Goal: Transaction & Acquisition: Purchase product/service

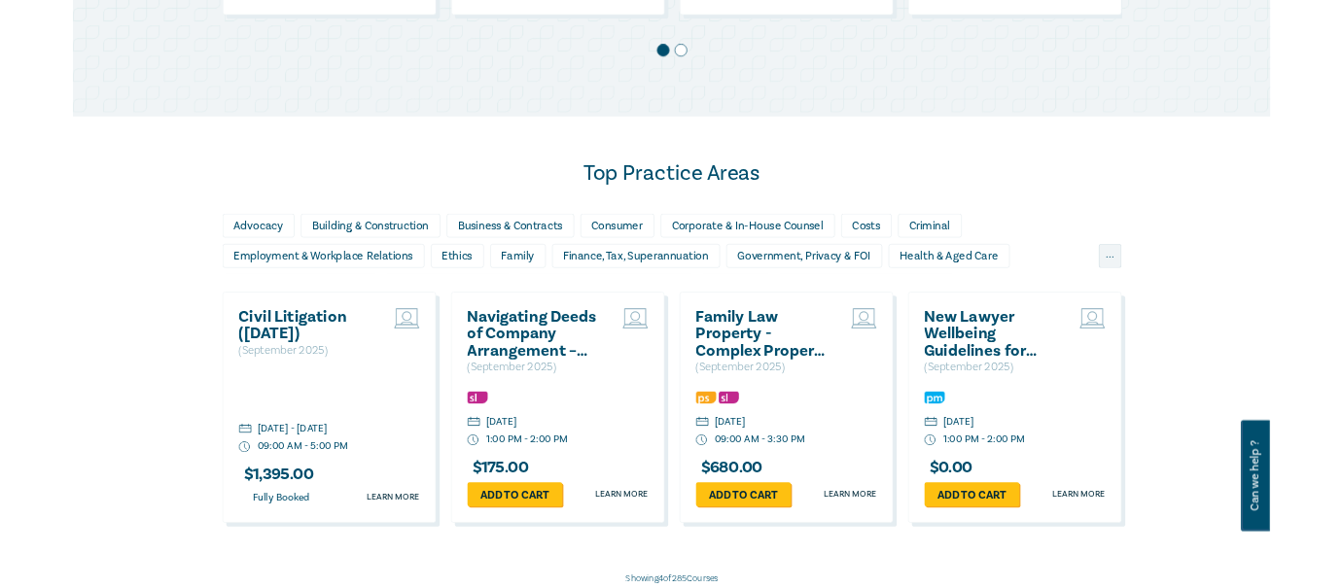
scroll to position [1070, 0]
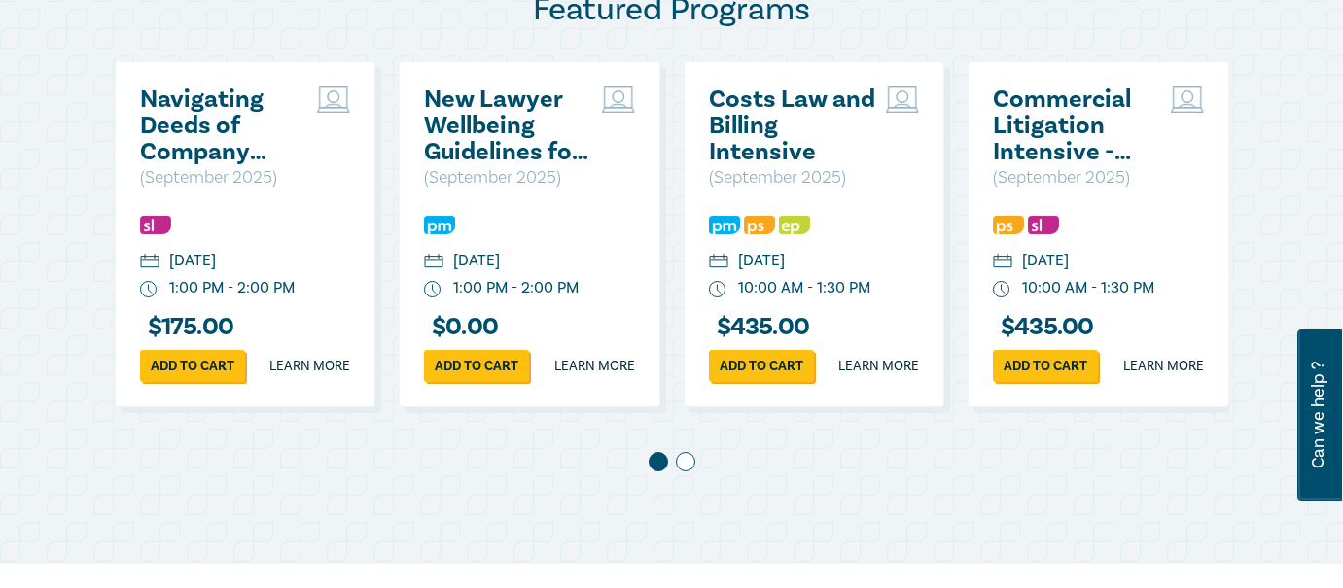
click at [892, 542] on div "Featured Programs Navigating Deeds of Company Arrangement – Strategy and Struct…" at bounding box center [671, 239] width 1343 height 649
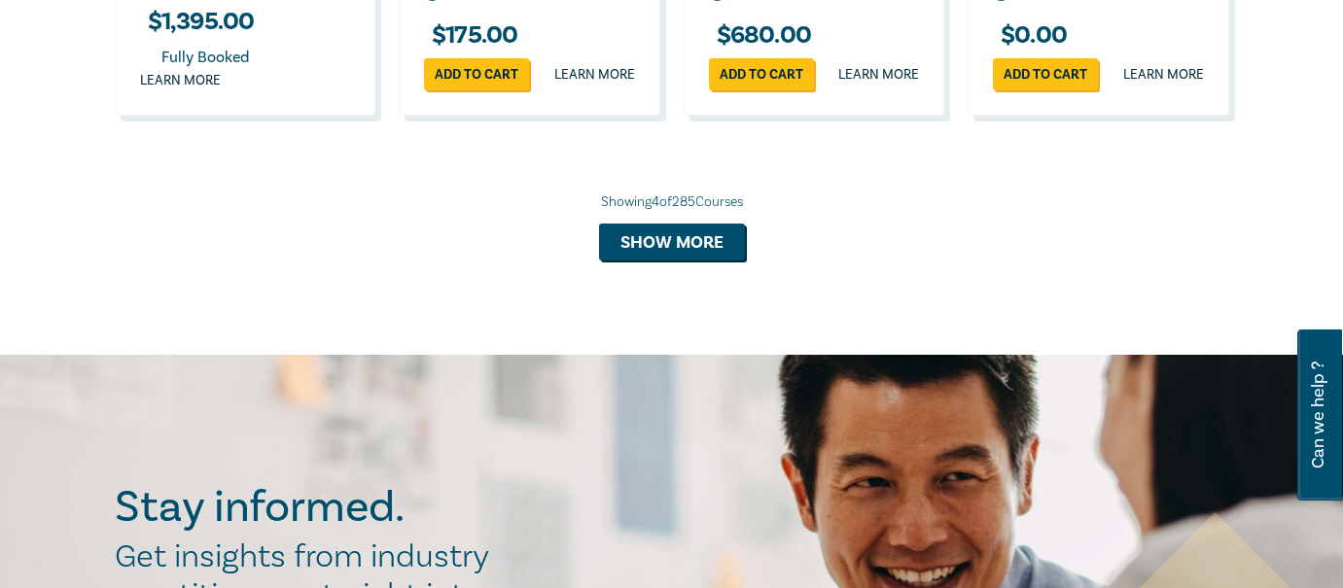
scroll to position [2236, 0]
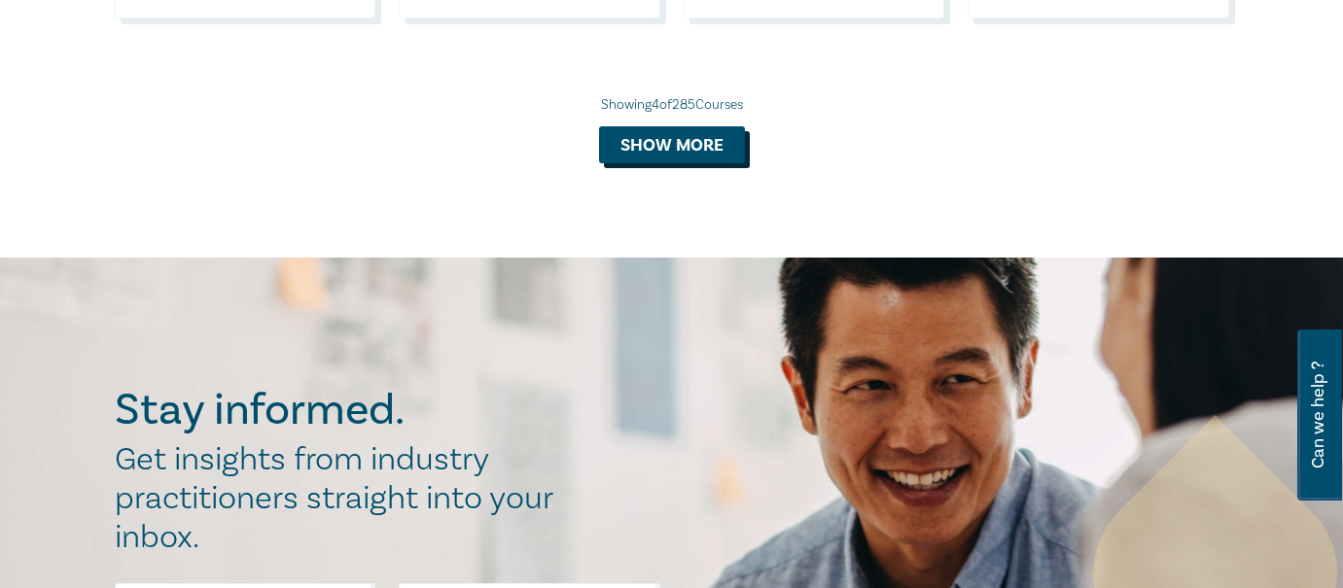
click at [701, 163] on button "Show more" at bounding box center [672, 144] width 146 height 37
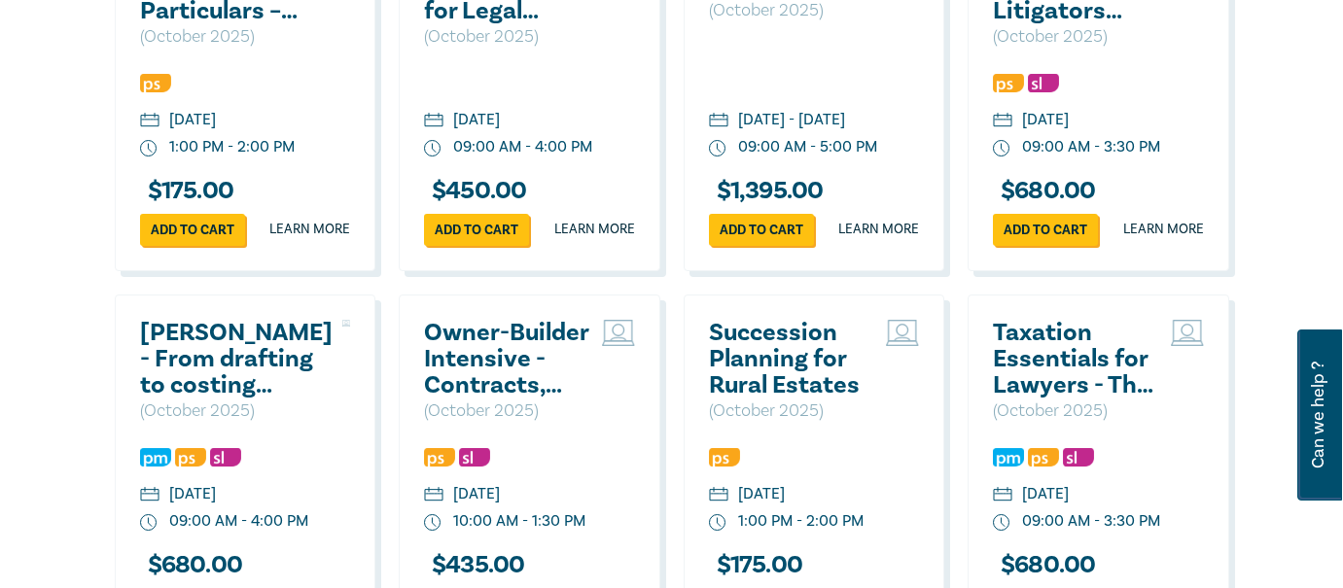
scroll to position [3306, 0]
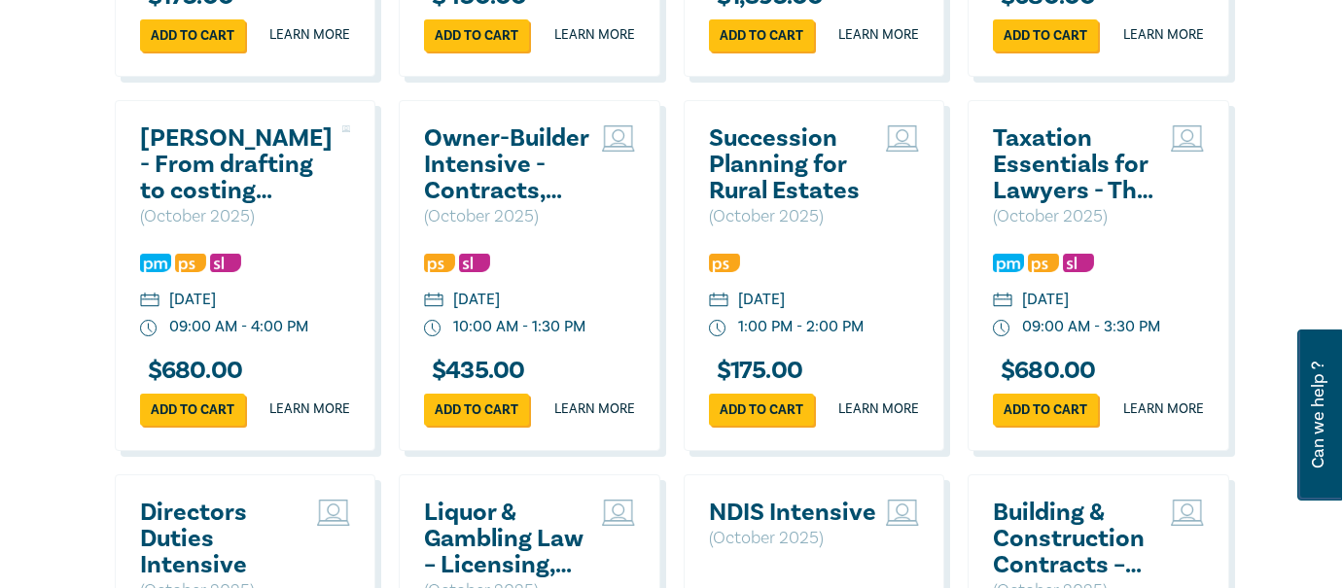
click at [773, 204] on h2 "Succession Planning for Rural Estates" at bounding box center [793, 164] width 168 height 79
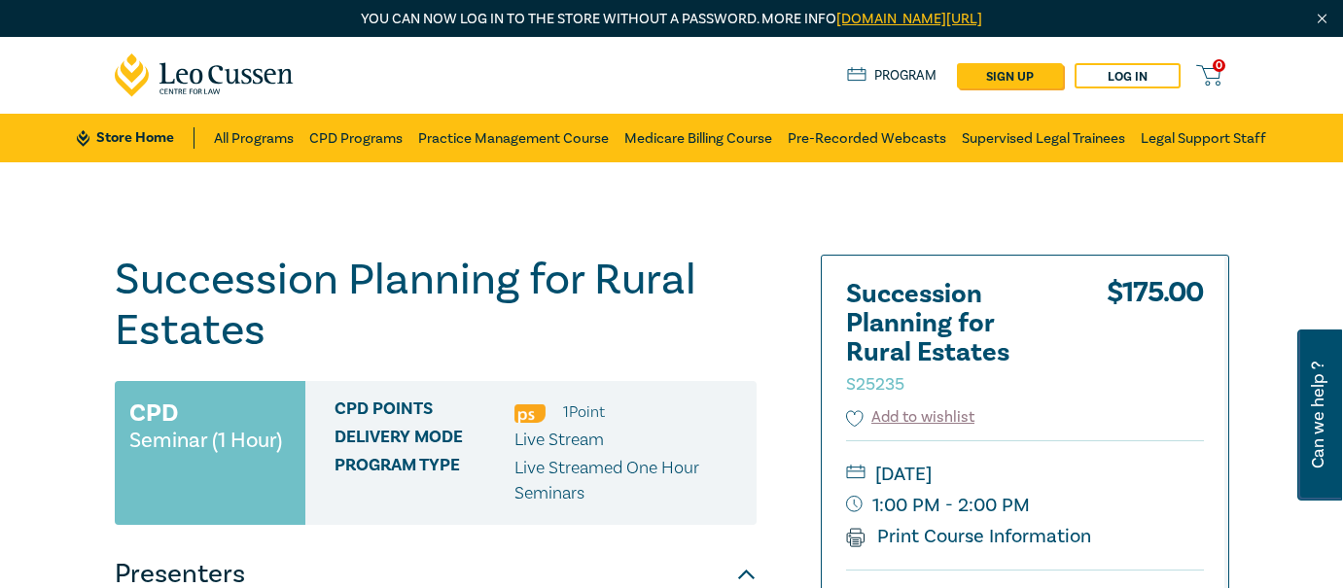
click at [1220, 401] on div "Succession Planning for Rural Estates S25235 $ 175.00 Add to wishlist Thursday,…" at bounding box center [1025, 536] width 406 height 561
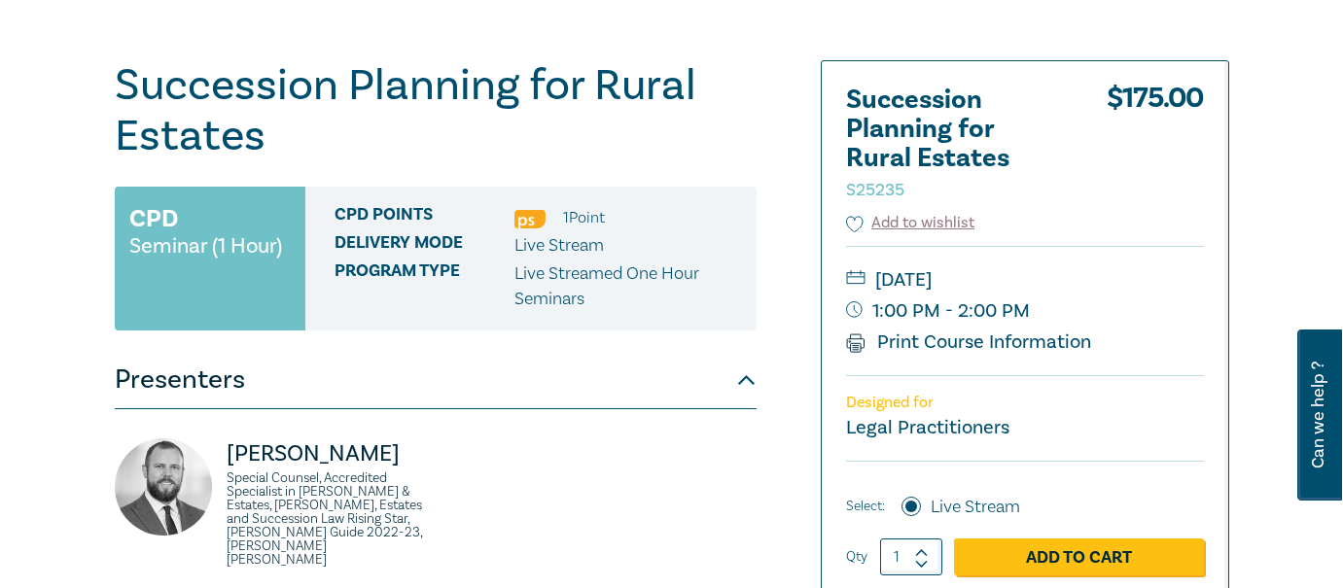
scroll to position [292, 0]
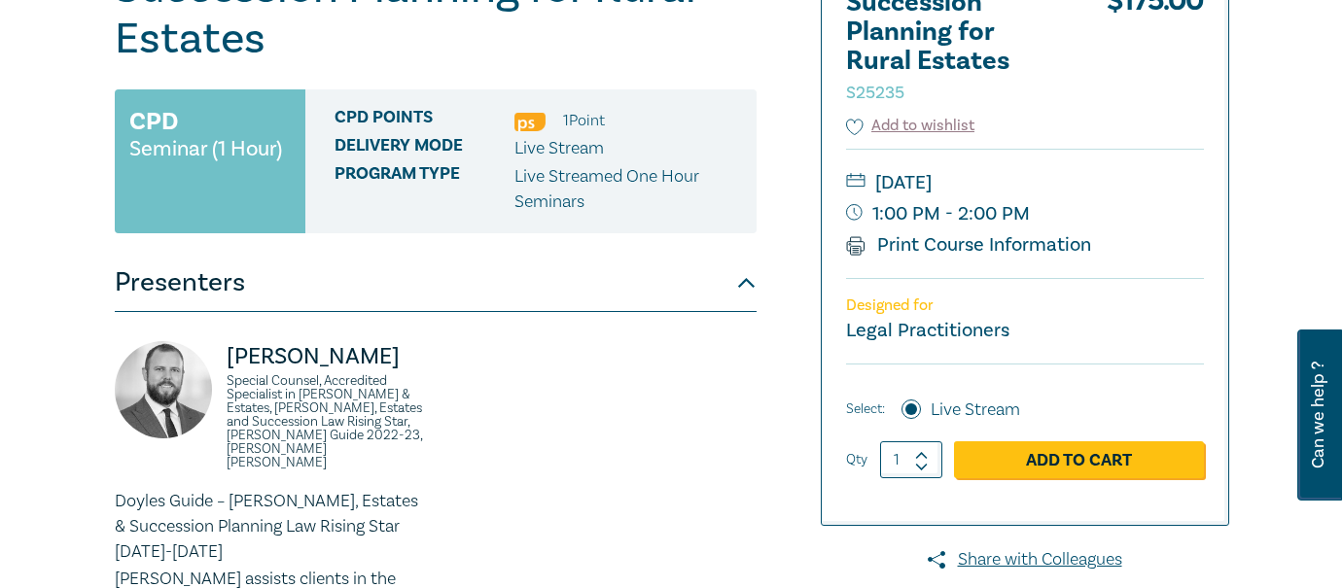
click at [922, 456] on icon at bounding box center [922, 455] width 14 height 9
type input "2"
click at [853, 248] on icon at bounding box center [855, 245] width 19 height 19
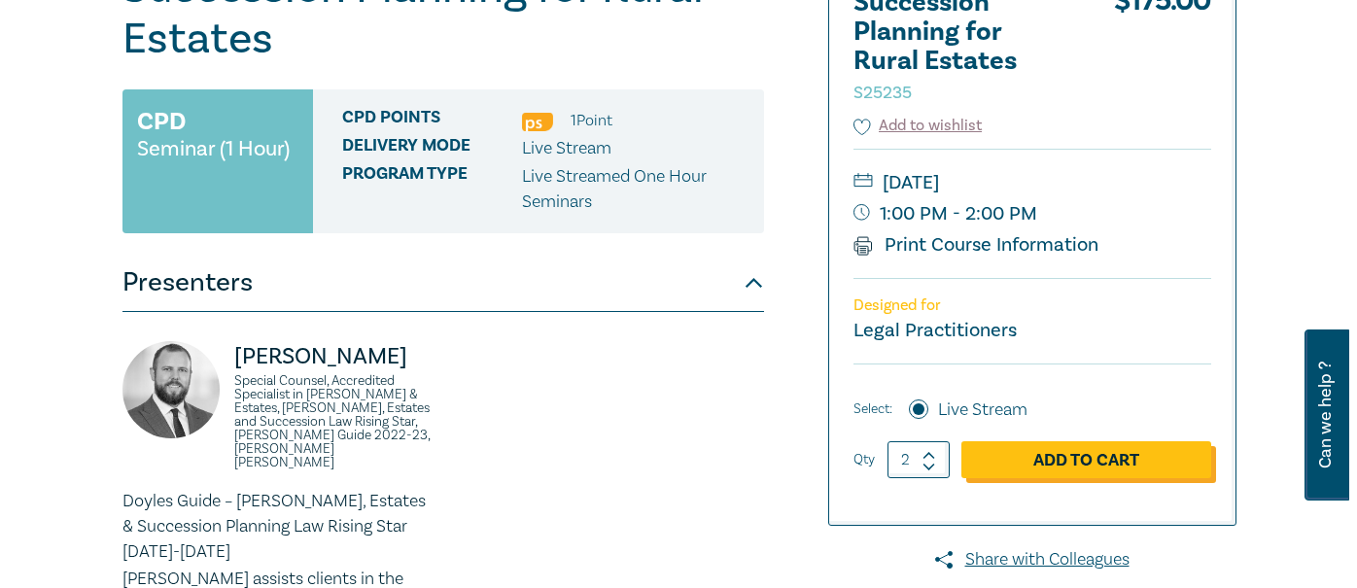
scroll to position [389, 0]
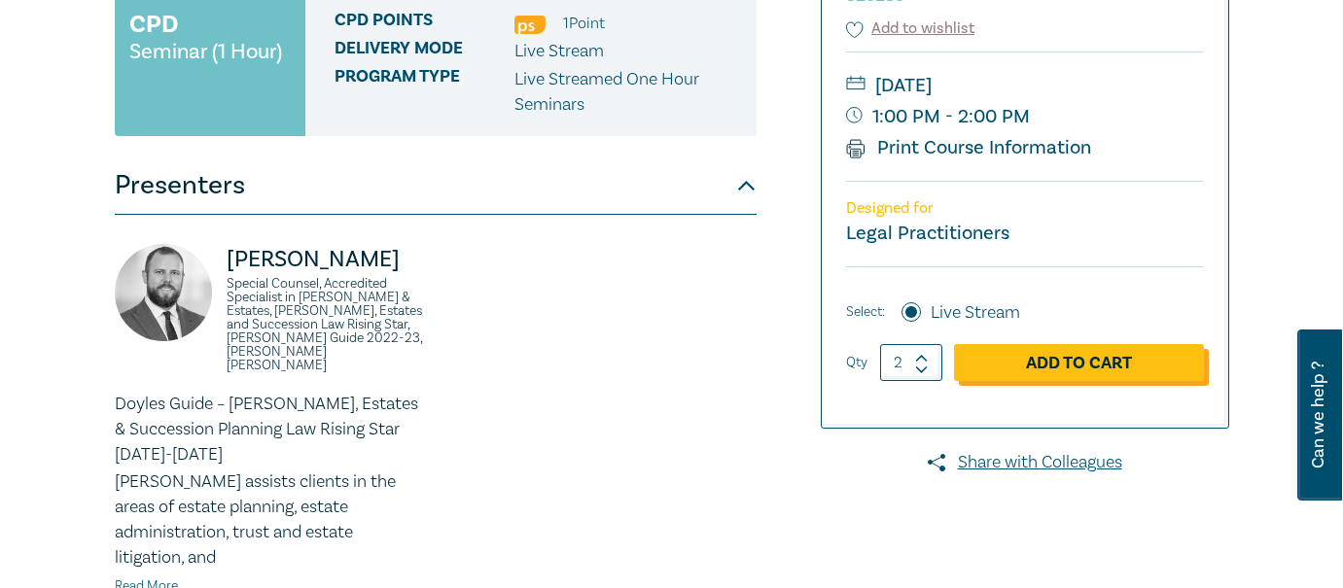
click at [1090, 370] on link "Add to Cart" at bounding box center [1079, 362] width 250 height 37
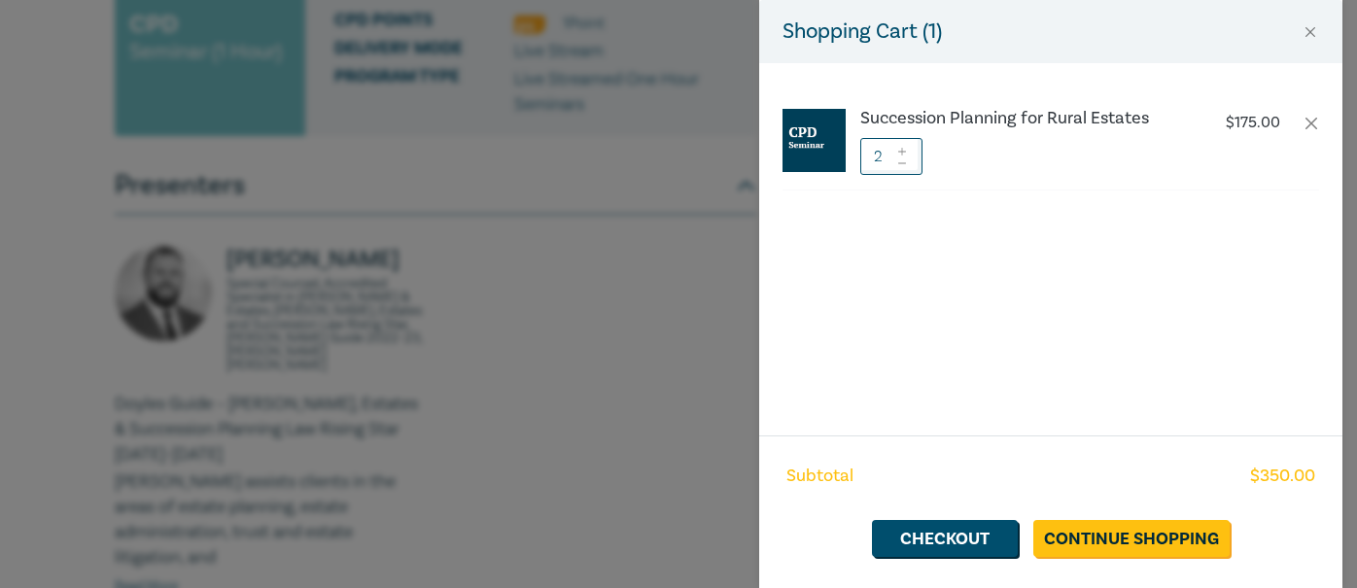
click at [1196, 365] on div "Succession Planning for Rural Estates $ 175.00 2" at bounding box center [1050, 249] width 583 height 372
click at [973, 541] on link "Checkout" at bounding box center [945, 538] width 146 height 37
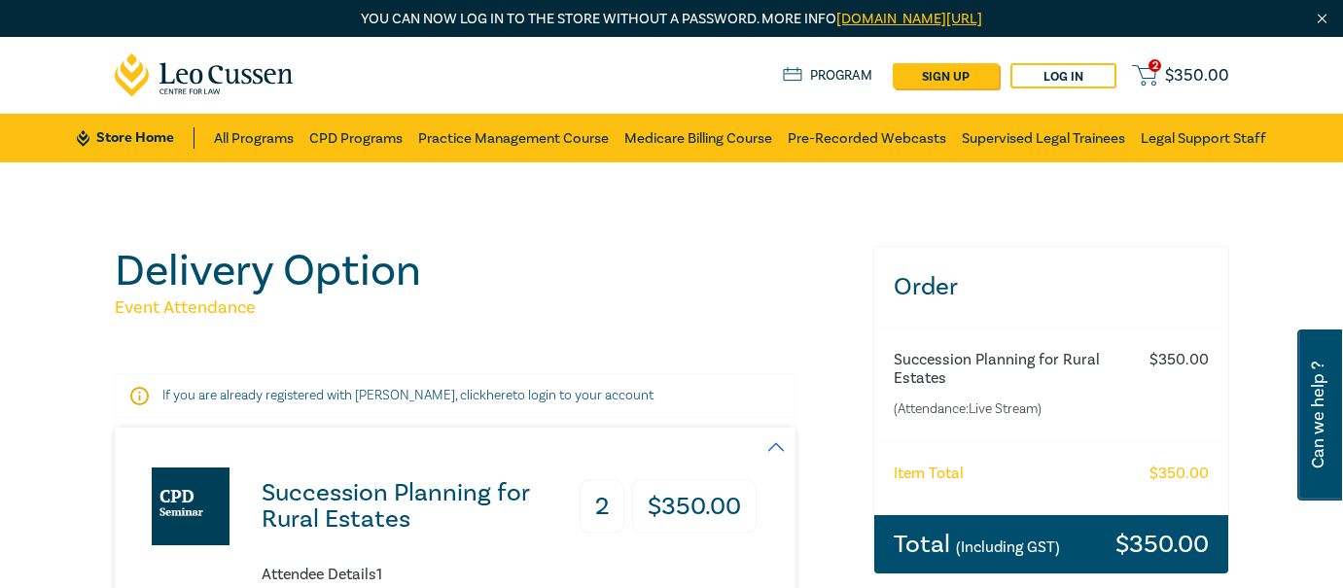
scroll to position [194, 0]
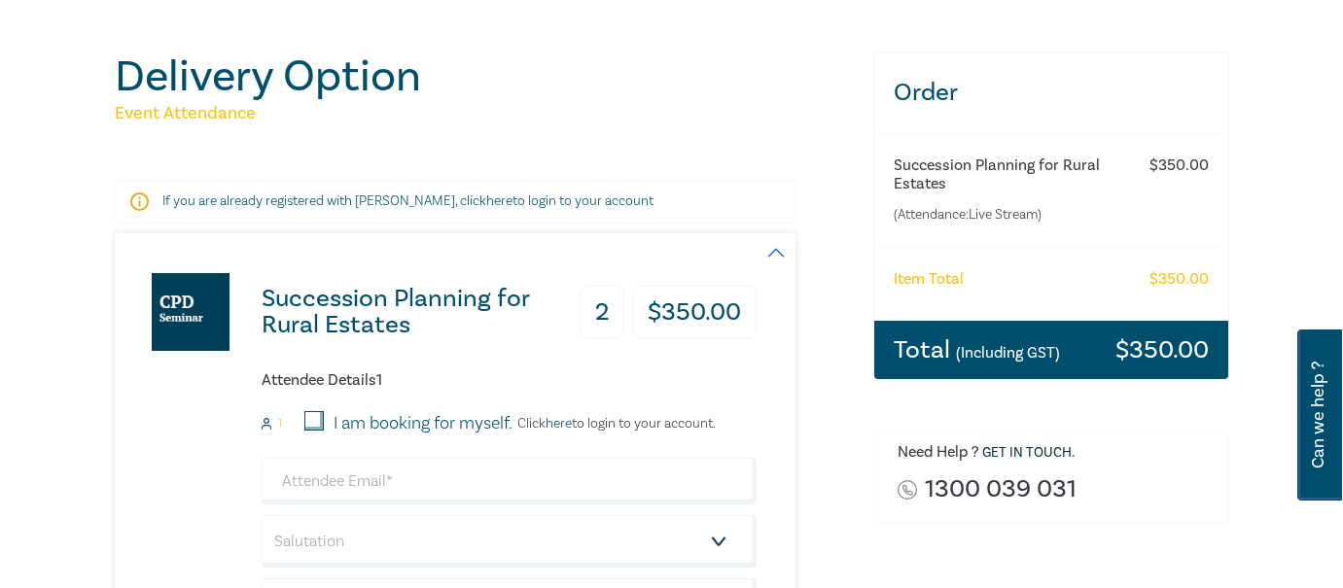
click at [1026, 347] on small "(Including GST)" at bounding box center [1008, 352] width 104 height 19
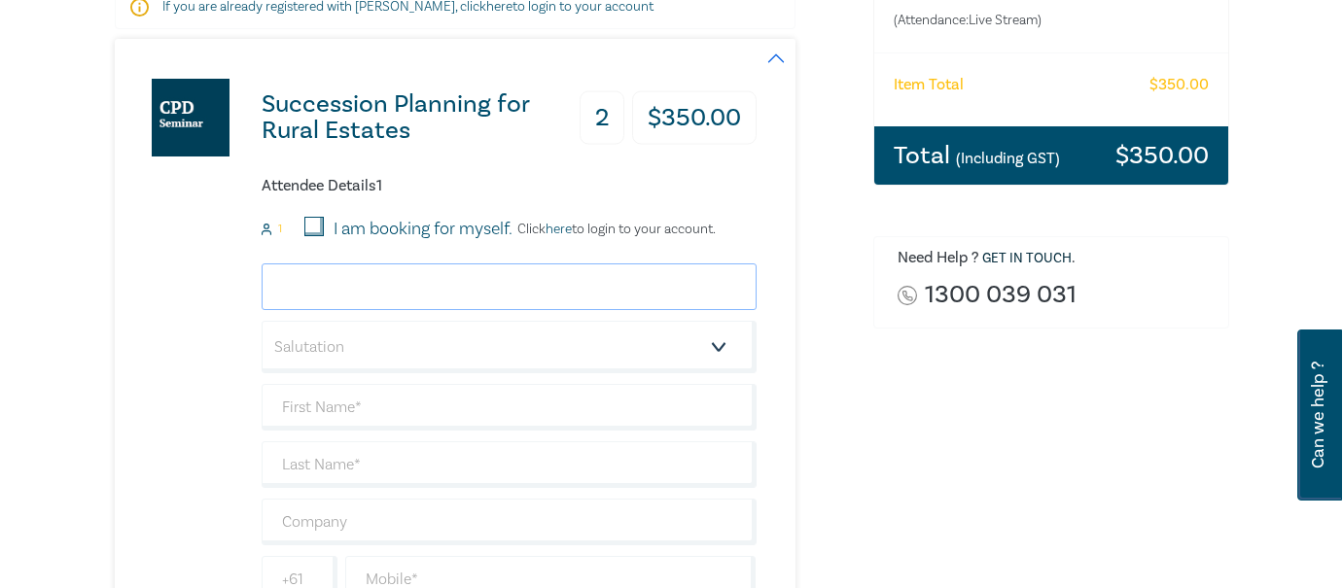
click at [401, 282] on input "email" at bounding box center [509, 287] width 495 height 47
type input "mark@mcnabstarke.com.au"
type input "Mark"
type input "Maier"
type input "McNab [PERSON_NAME] & [PERSON_NAME]"
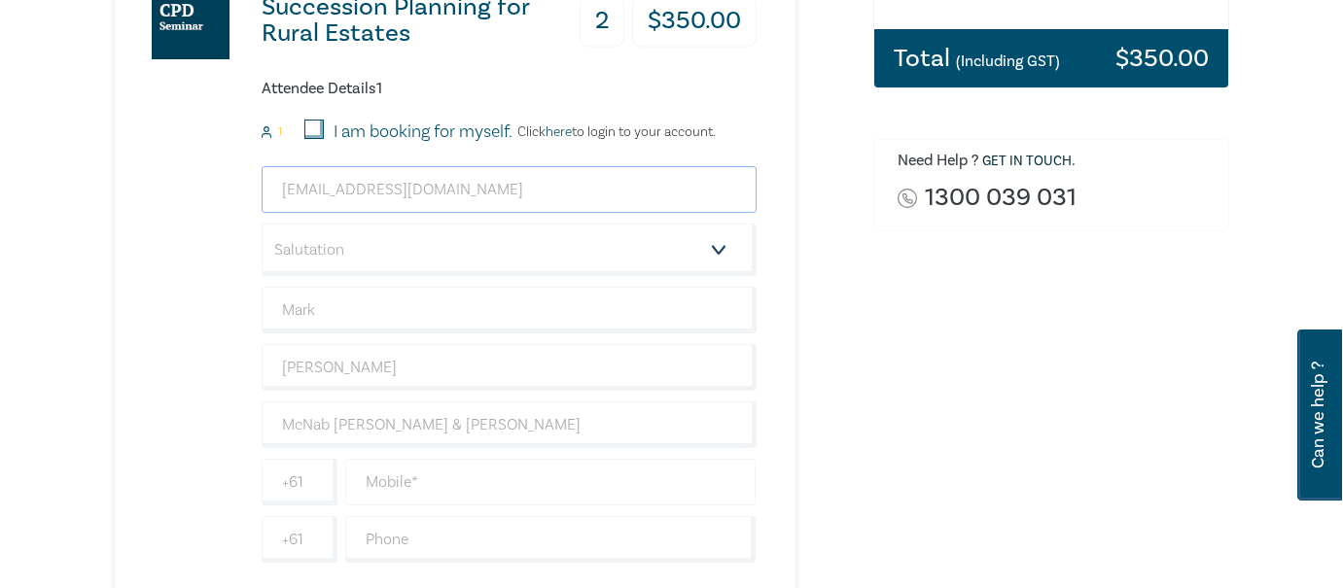
scroll to position [681, 0]
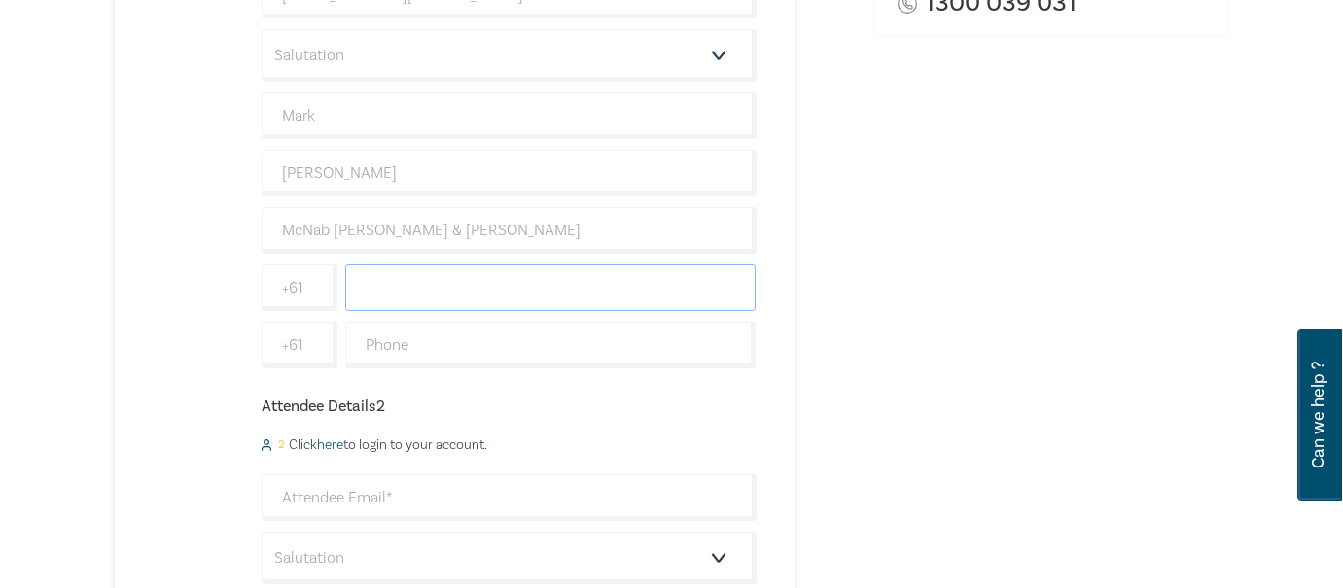
click at [410, 291] on input "text" at bounding box center [550, 287] width 411 height 47
type input "0396709691"
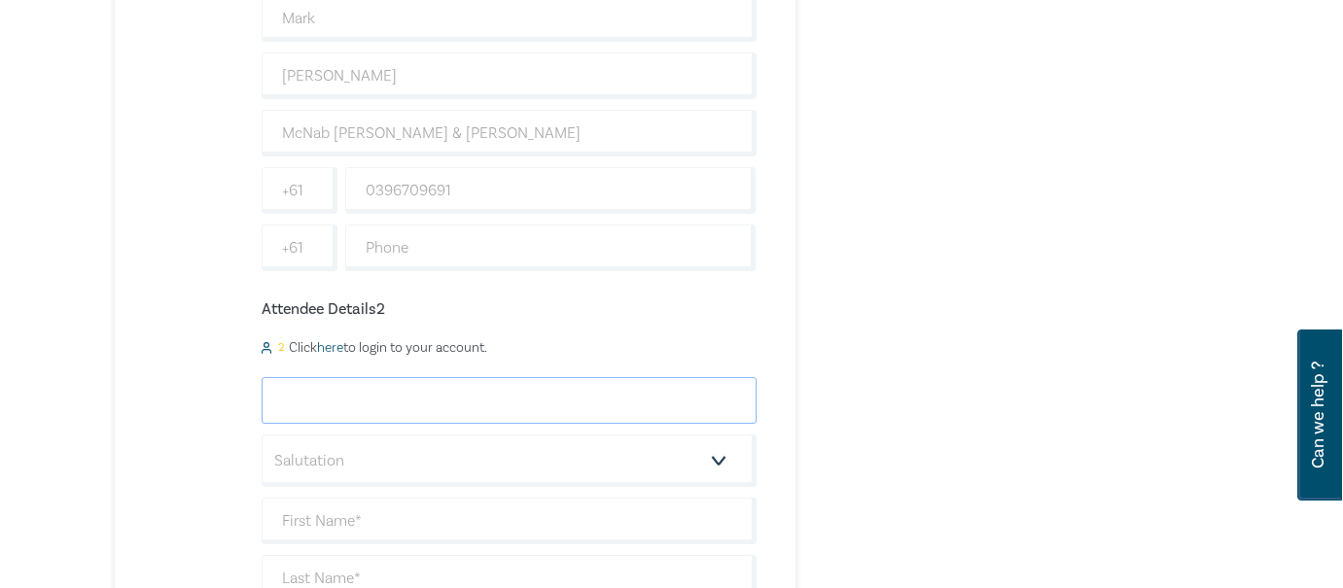
click at [374, 402] on input "email" at bounding box center [509, 400] width 495 height 47
type input "daria@mcnabstarke.com.au"
type input "Daria"
type input "Dagher"
type input "McNab and Starke"
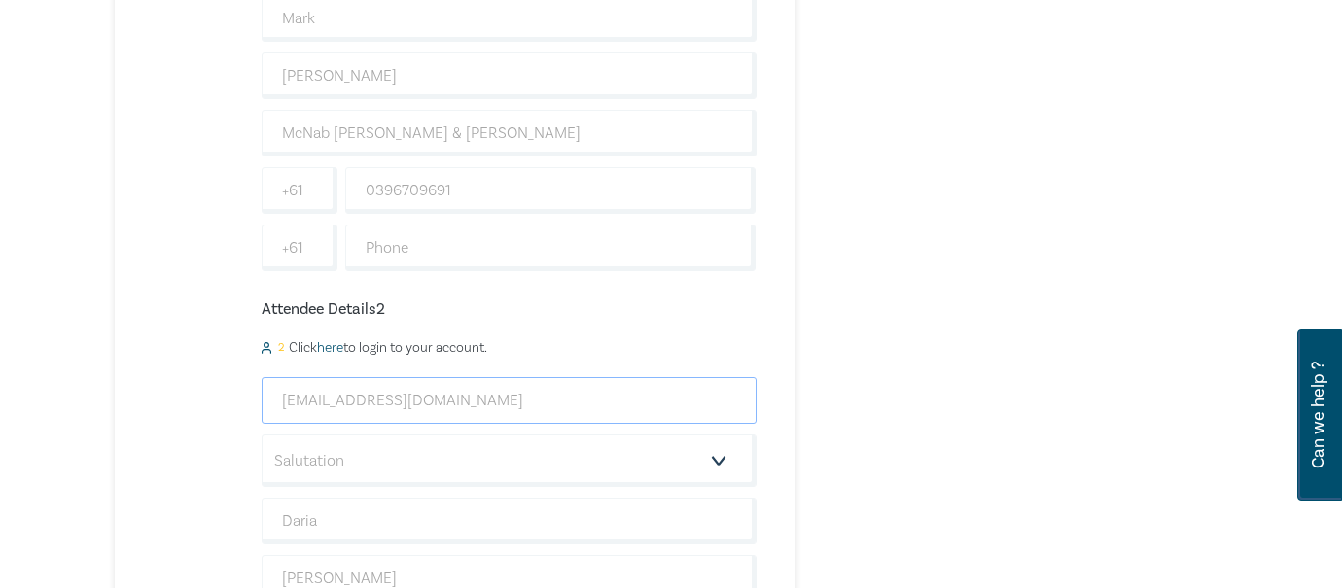
scroll to position [1070, 0]
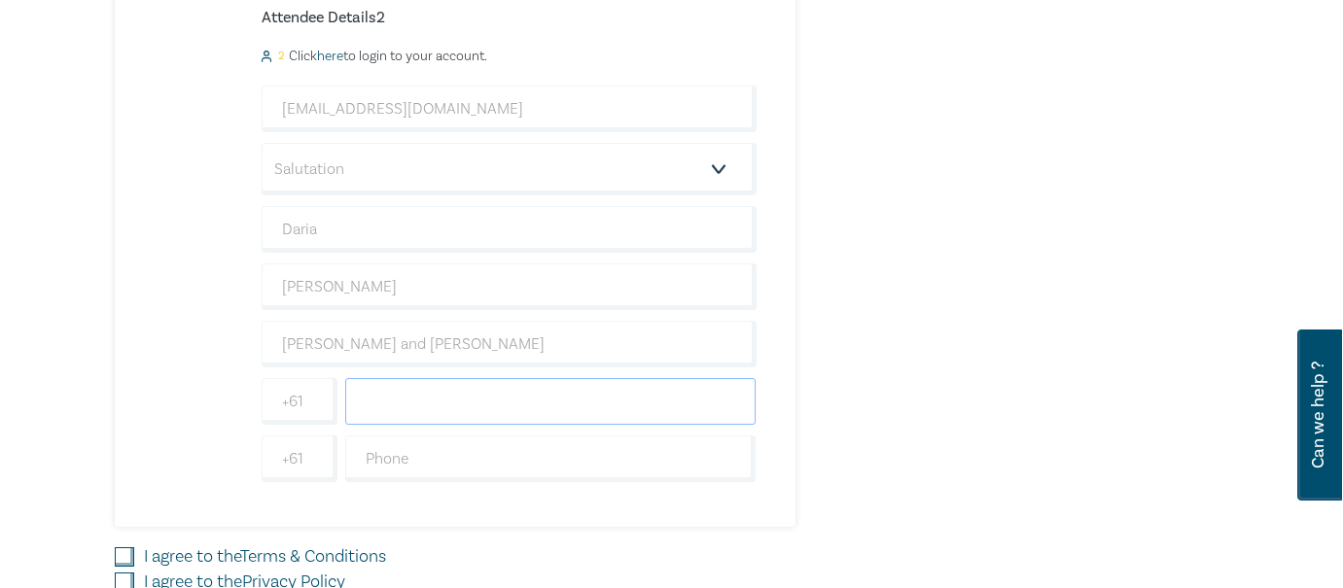
click at [404, 405] on input "text" at bounding box center [550, 401] width 411 height 47
type input "0396709691"
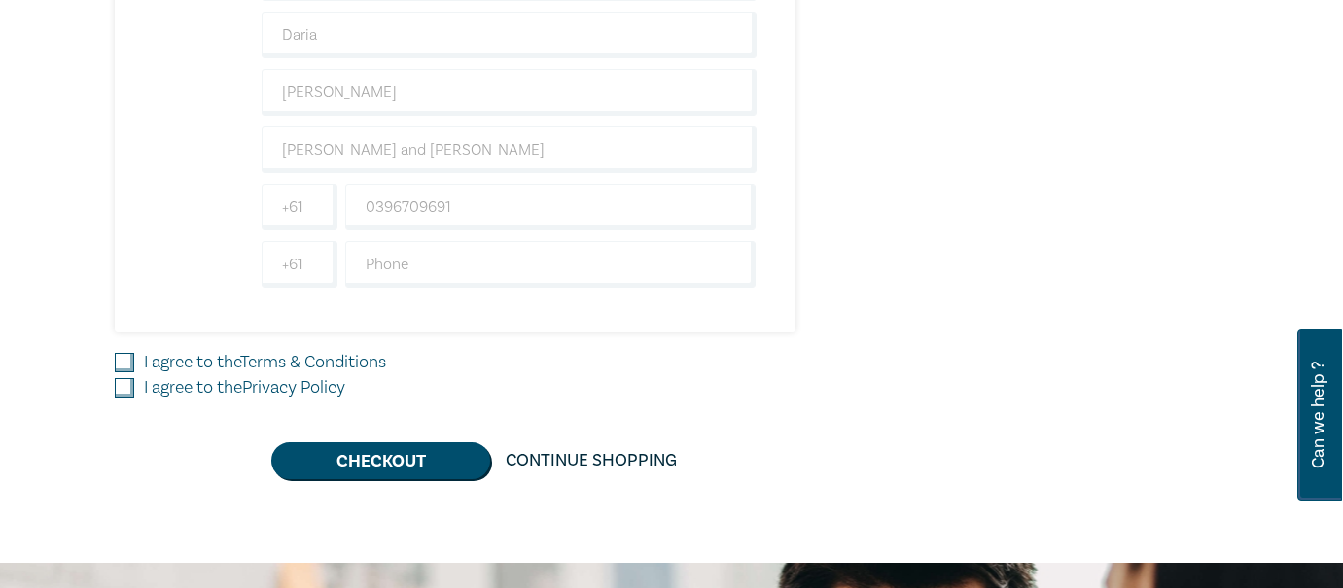
click at [125, 356] on input "I agree to the Terms & Conditions" at bounding box center [124, 362] width 19 height 19
checkbox input "true"
click at [123, 380] on input "I agree to the Privacy Policy" at bounding box center [124, 387] width 19 height 19
checkbox input "true"
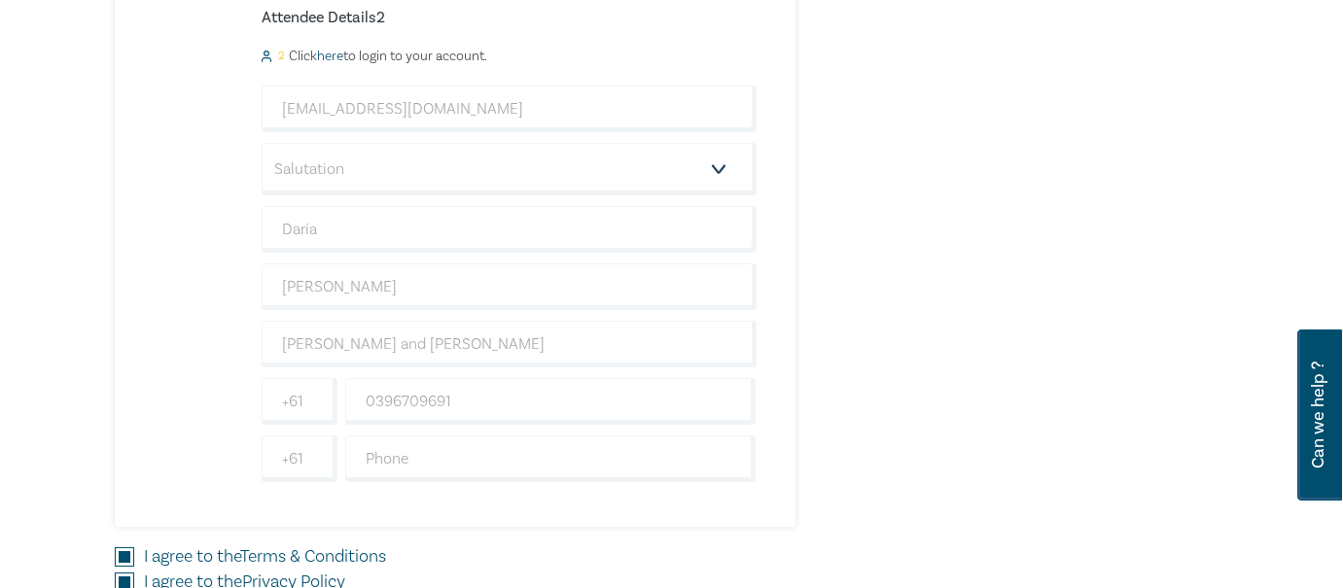
scroll to position [1361, 0]
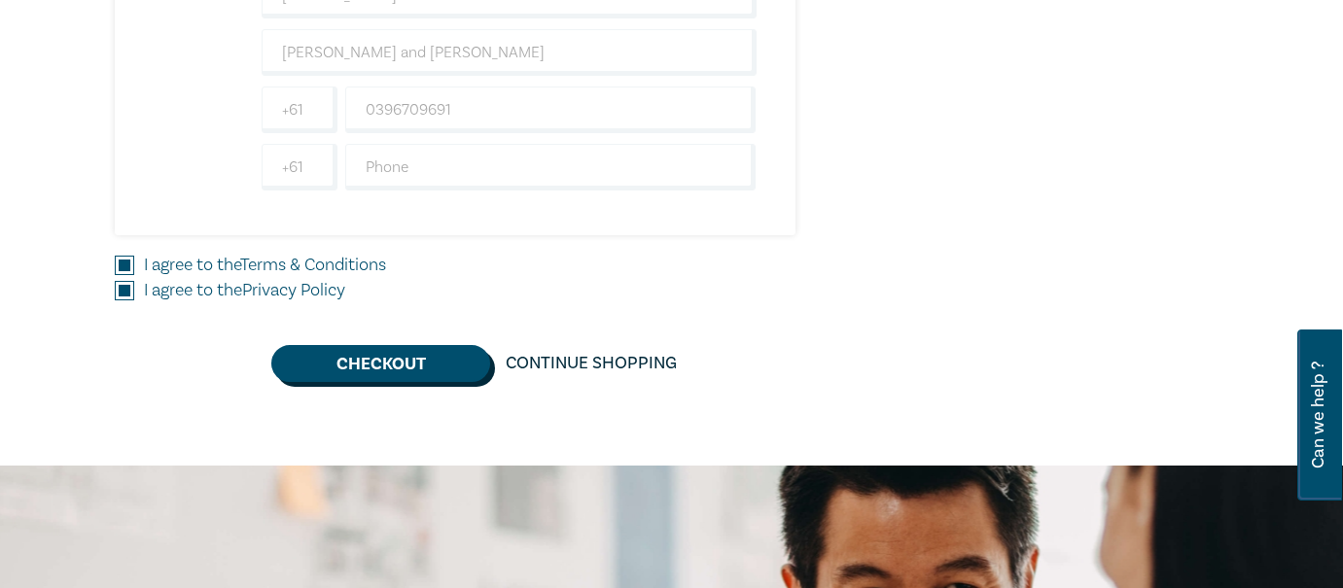
click at [442, 376] on button "Checkout" at bounding box center [380, 363] width 219 height 37
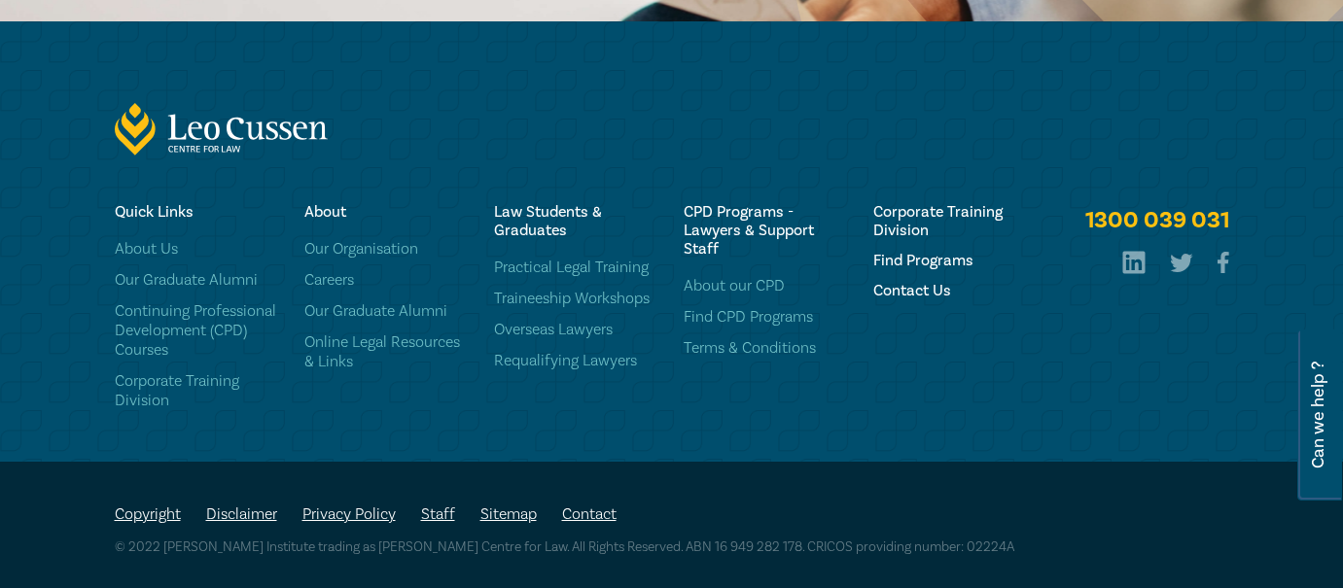
scroll to position [0, 0]
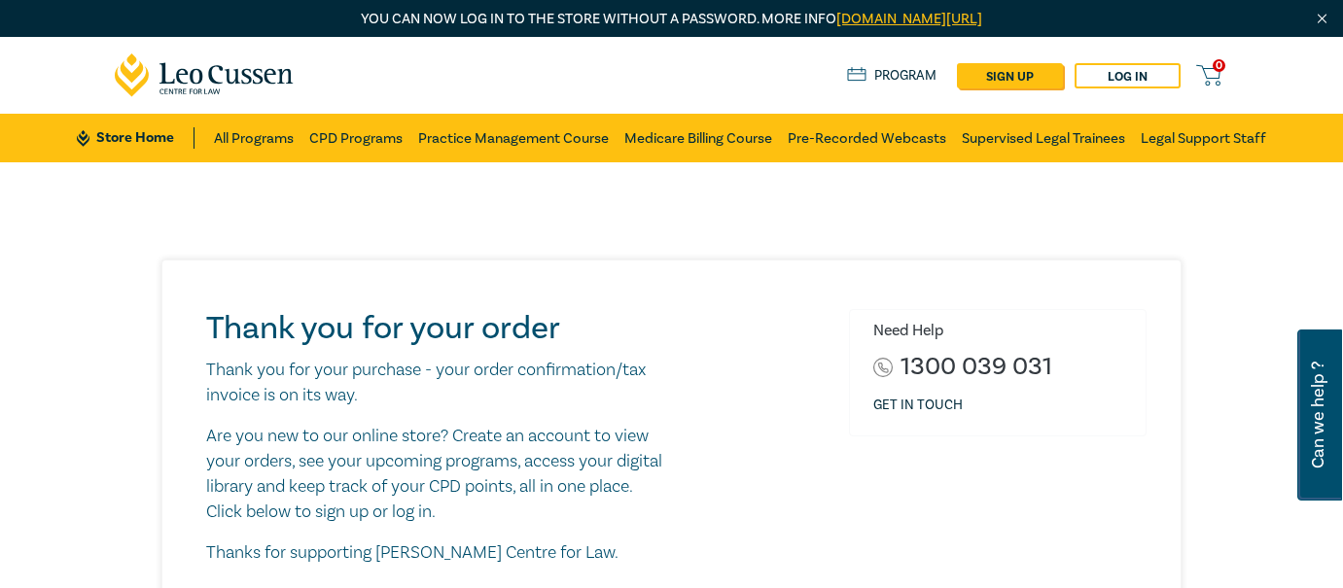
click at [1294, 44] on nav "0 $ NaN Store Home About us Program sign up Log in 0 Store Home All Programs CP…" at bounding box center [671, 99] width 1343 height 125
